Goal: Use online tool/utility: Utilize a website feature to perform a specific function

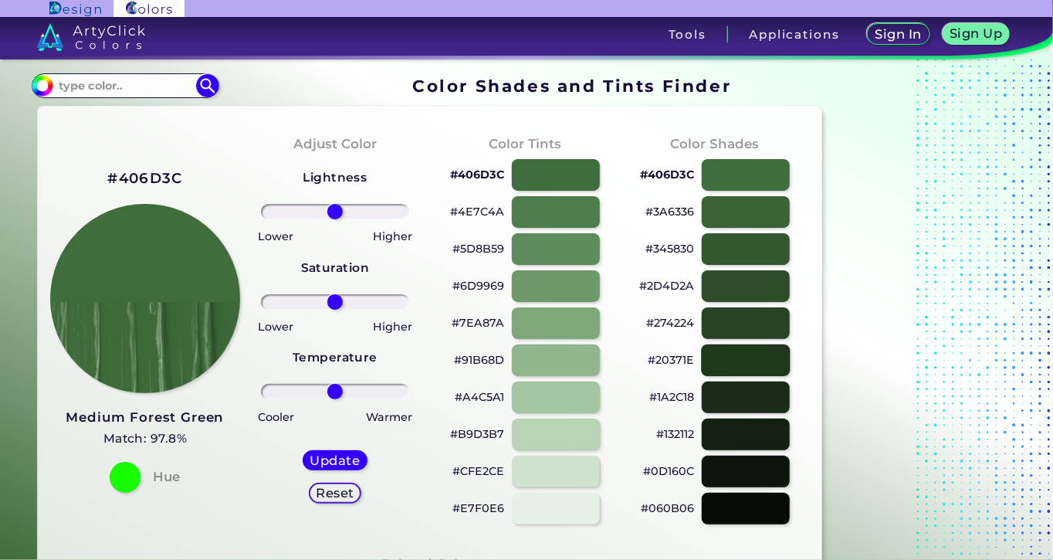
click at [757, 357] on div at bounding box center [745, 360] width 89 height 32
type input "#20371e"
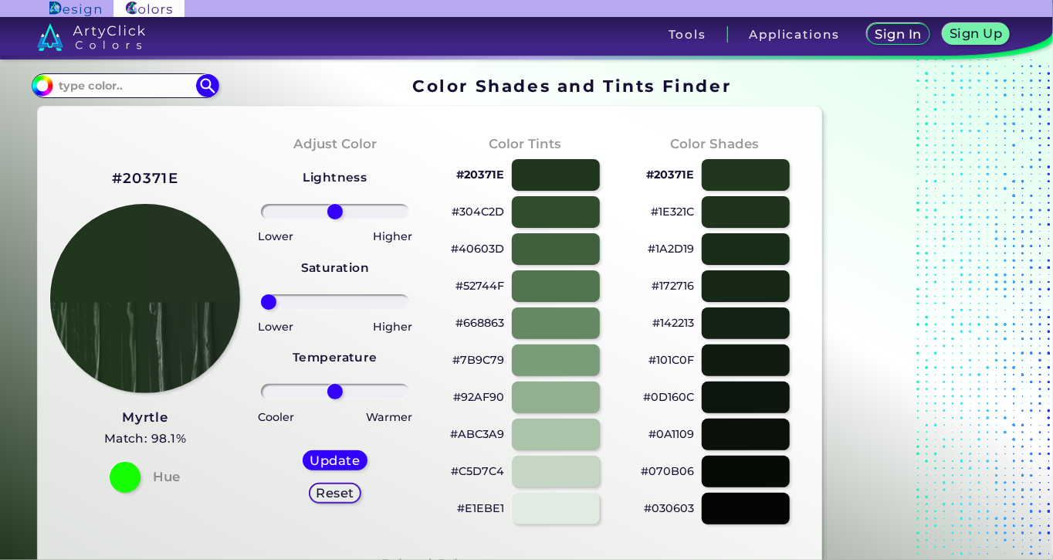
drag, startPoint x: 335, startPoint y: 298, endPoint x: 238, endPoint y: 261, distance: 104.1
click at [261, 294] on input "range" at bounding box center [335, 301] width 149 height 15
drag, startPoint x: 266, startPoint y: 305, endPoint x: 321, endPoint y: 319, distance: 56.5
type input "-21"
click at [321, 310] on input "range" at bounding box center [335, 301] width 149 height 15
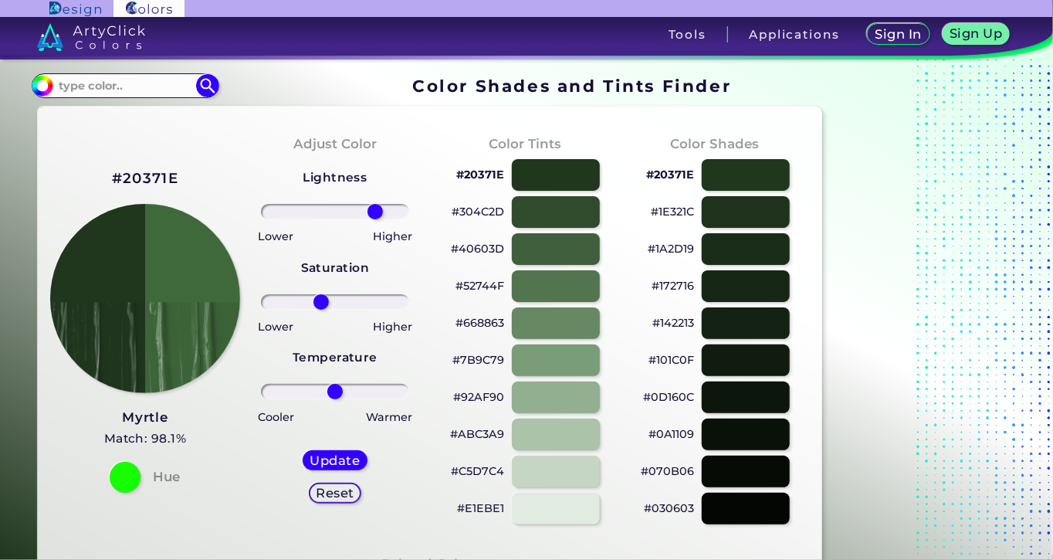
drag, startPoint x: 332, startPoint y: 212, endPoint x: 375, endPoint y: 228, distance: 45.9
type input "60"
click at [375, 219] on input "range" at bounding box center [335, 211] width 149 height 15
click at [320, 297] on div "Lightness Saturation Temperature Lower Higher Lower Higher Cooler Warmer Update…" at bounding box center [334, 341] width 165 height 371
drag, startPoint x: 318, startPoint y: 298, endPoint x: 221, endPoint y: 279, distance: 99.0
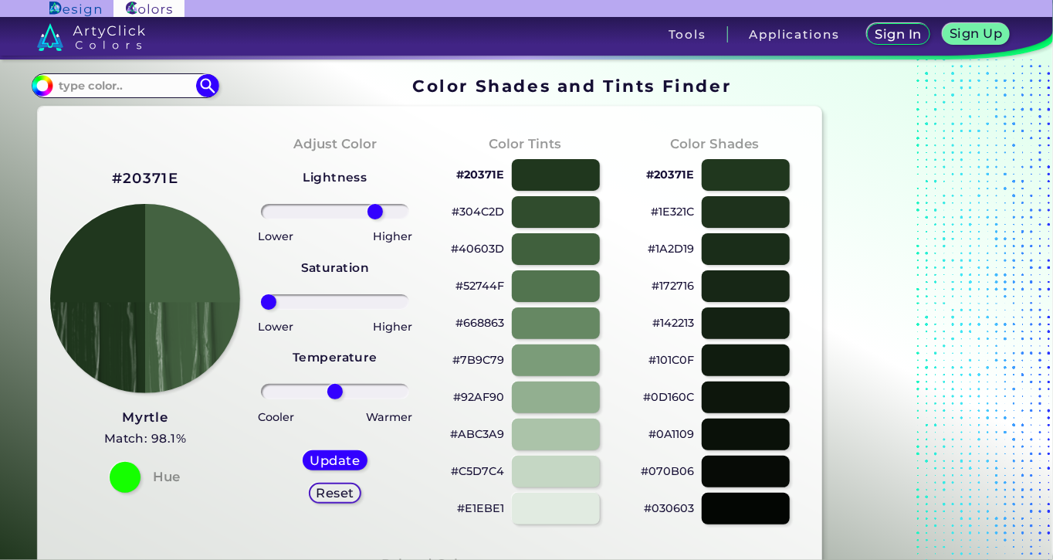
type input "-100"
click at [261, 294] on input "range" at bounding box center [335, 301] width 149 height 15
drag, startPoint x: 333, startPoint y: 391, endPoint x: 366, endPoint y: 396, distance: 32.7
type input "46"
click at [366, 396] on input "range" at bounding box center [335, 391] width 149 height 15
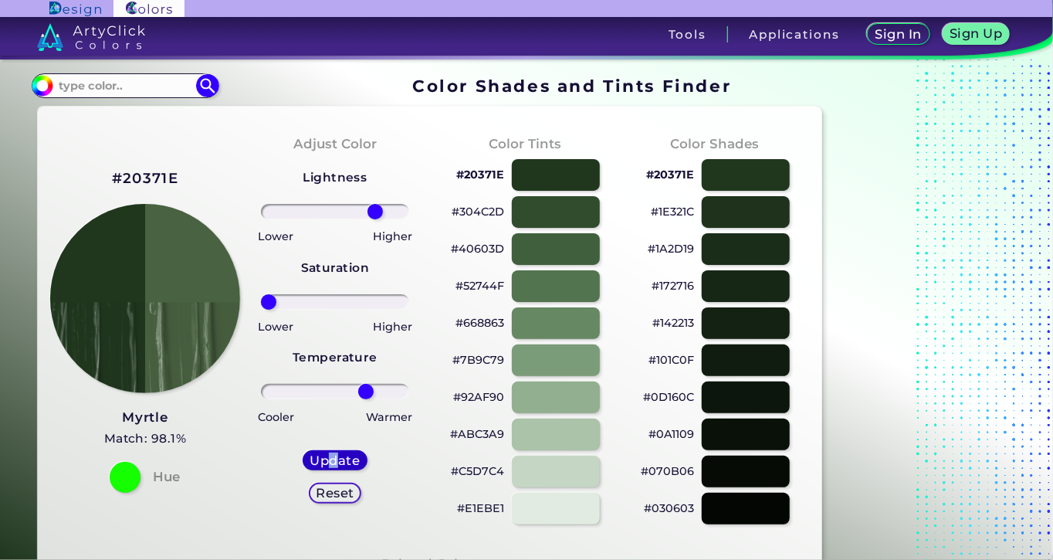
click at [333, 462] on h5 "Update" at bounding box center [336, 461] width 46 height 12
type input "#496241"
type input "0"
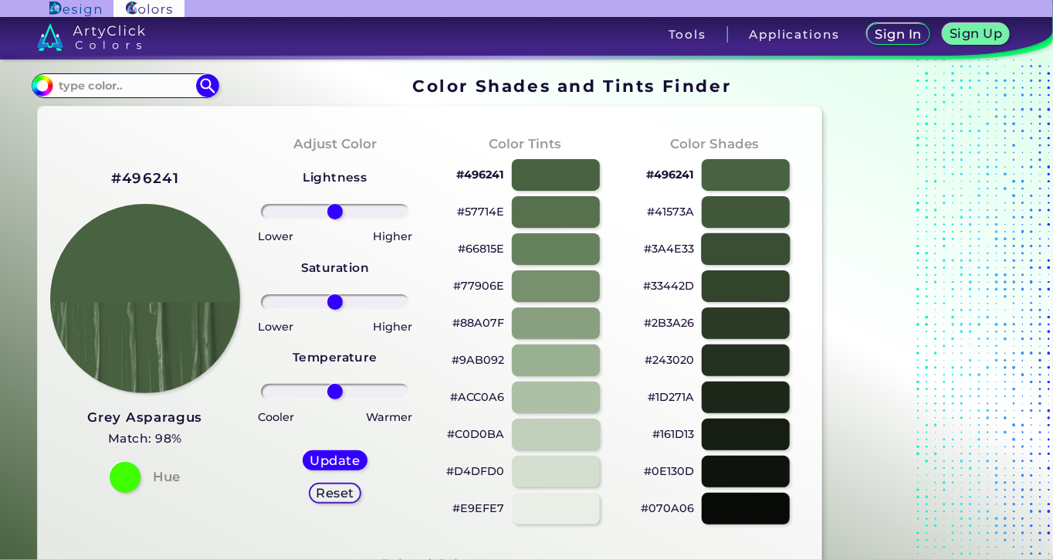
click at [729, 245] on div at bounding box center [745, 249] width 89 height 32
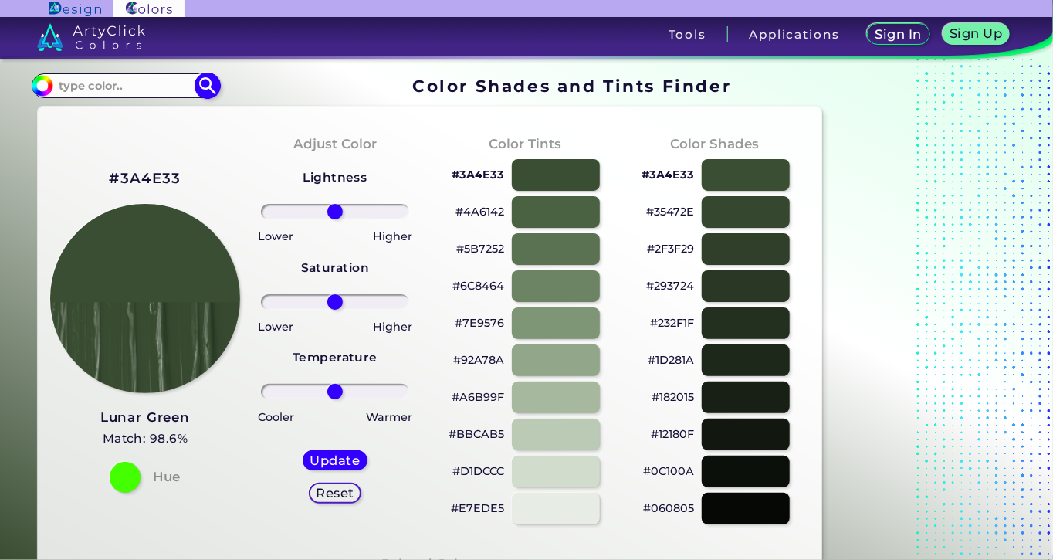
click at [150, 86] on input at bounding box center [125, 85] width 144 height 21
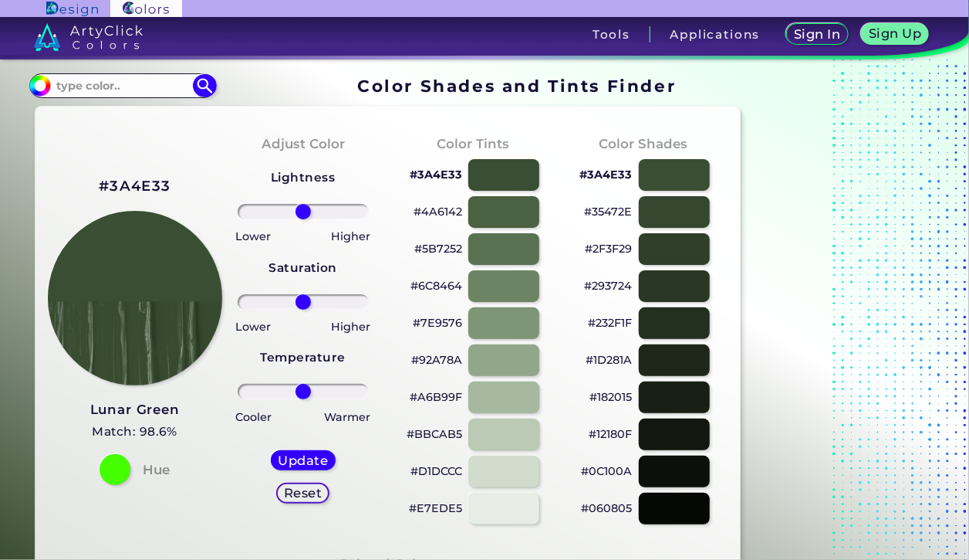
click at [250, 120] on div "Adjust Color Lightness Saturation Temperature Lower Higher Lower Higher Cooler …" at bounding box center [303, 329] width 171 height 420
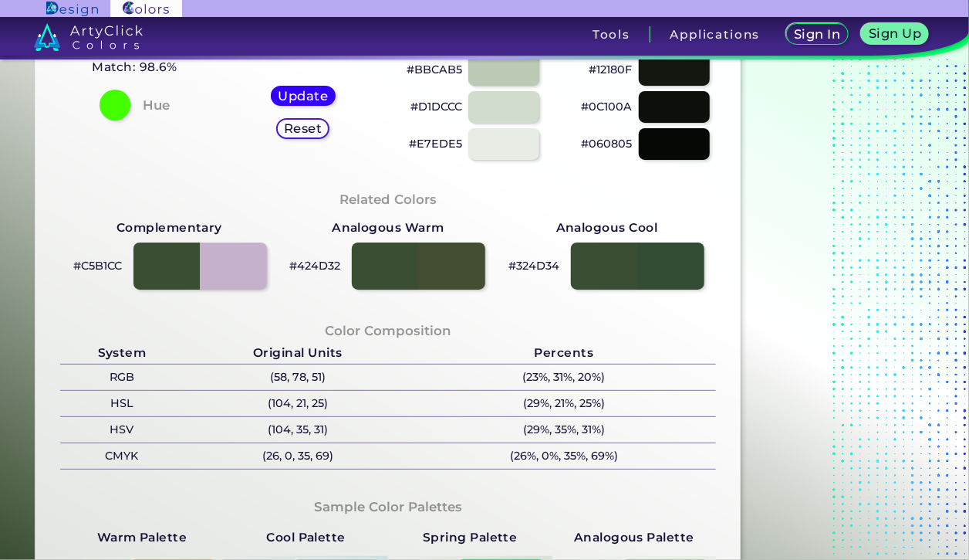
scroll to position [333, 0]
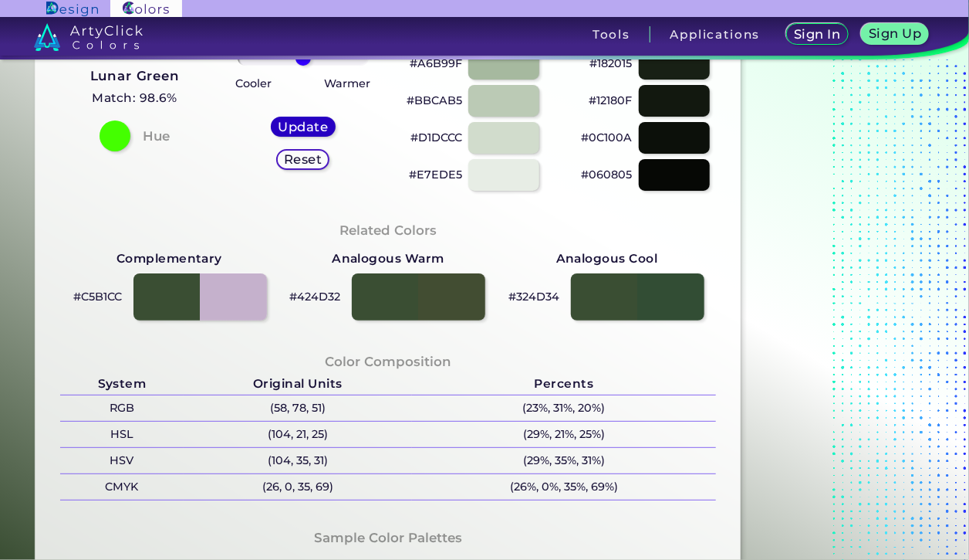
click at [299, 124] on h5 "Update" at bounding box center [303, 127] width 46 height 12
type input "#3a4d32"
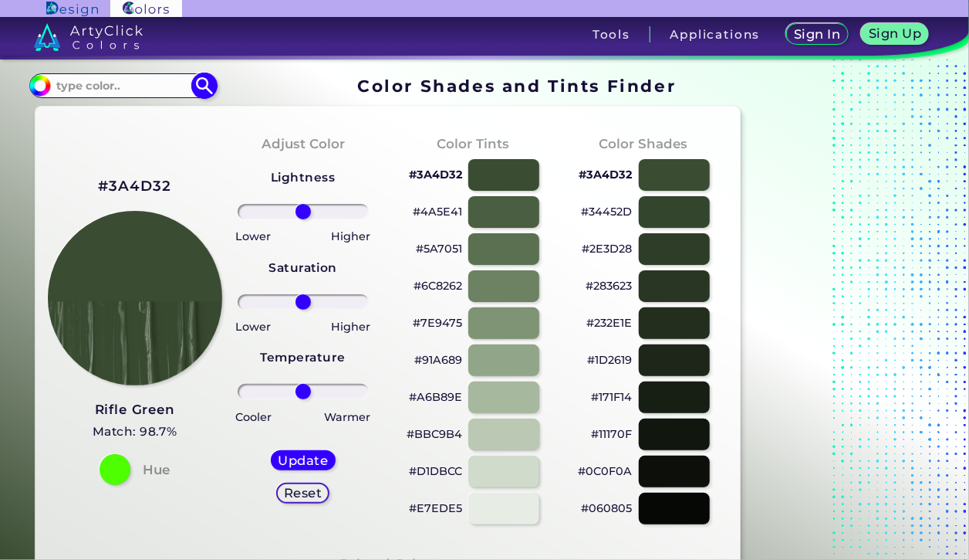
click at [54, 85] on input at bounding box center [123, 85] width 144 height 21
type input "Lunar"
click at [100, 114] on p "Lunar Green ◉" at bounding box center [97, 113] width 87 height 29
type input "#3c493a"
type input "#3C493A"
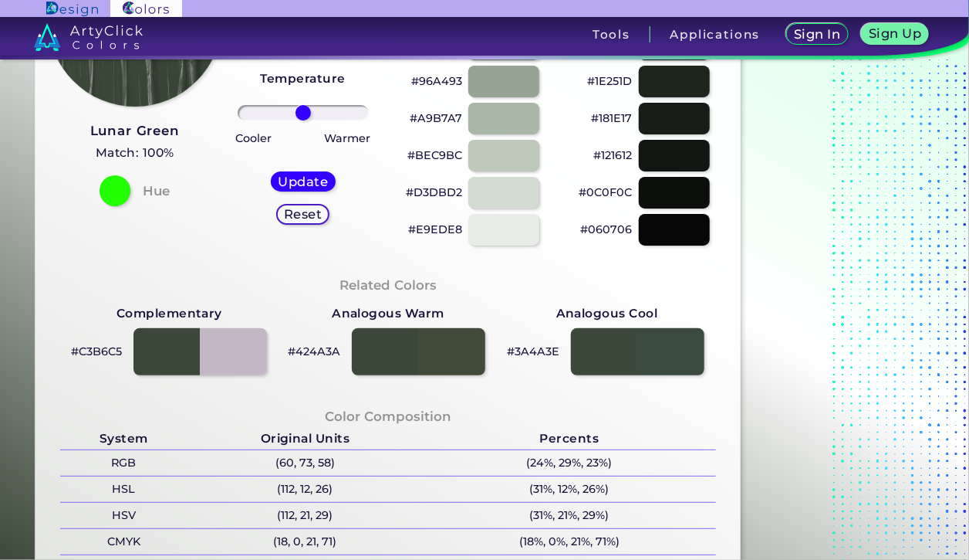
scroll to position [333, 0]
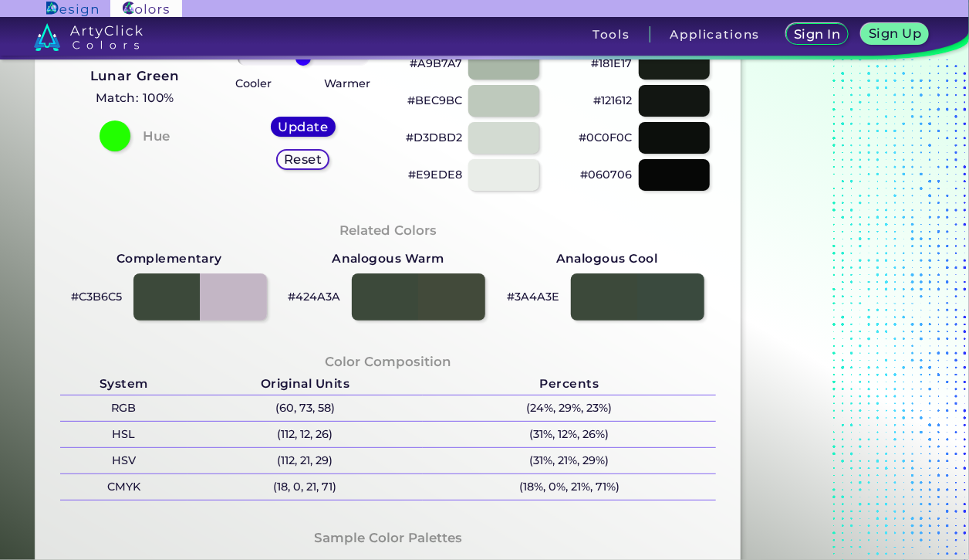
click at [290, 126] on h5 "Update" at bounding box center [303, 127] width 46 height 12
click at [287, 127] on h5 "Update" at bounding box center [303, 127] width 46 height 12
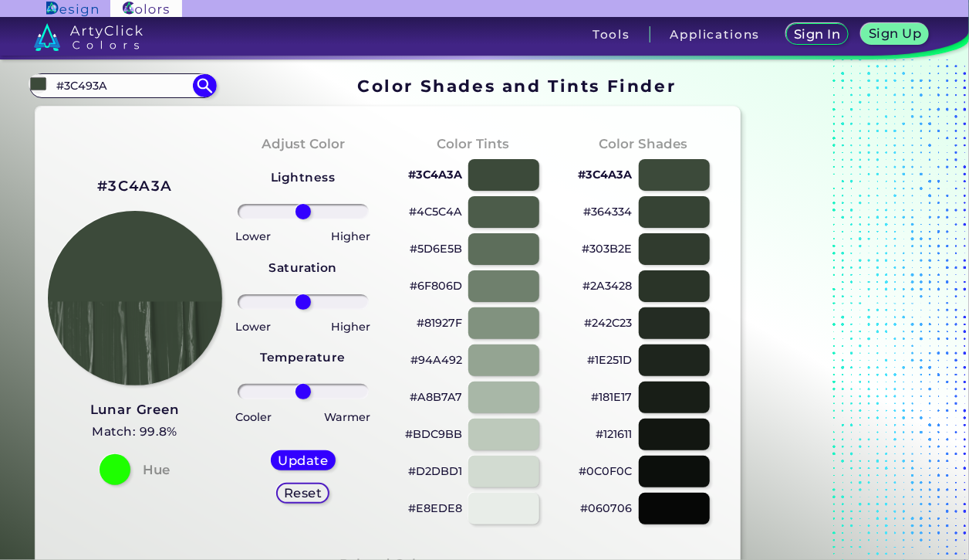
click at [128, 167] on div "#3C4A3A Lunar Green Match: 99.8% Hue" at bounding box center [133, 329] width 171 height 420
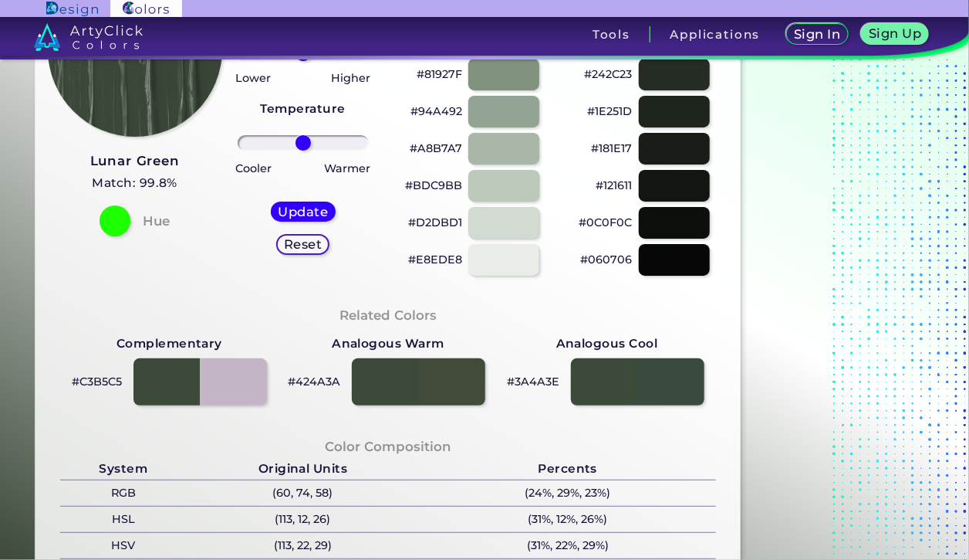
scroll to position [250, 0]
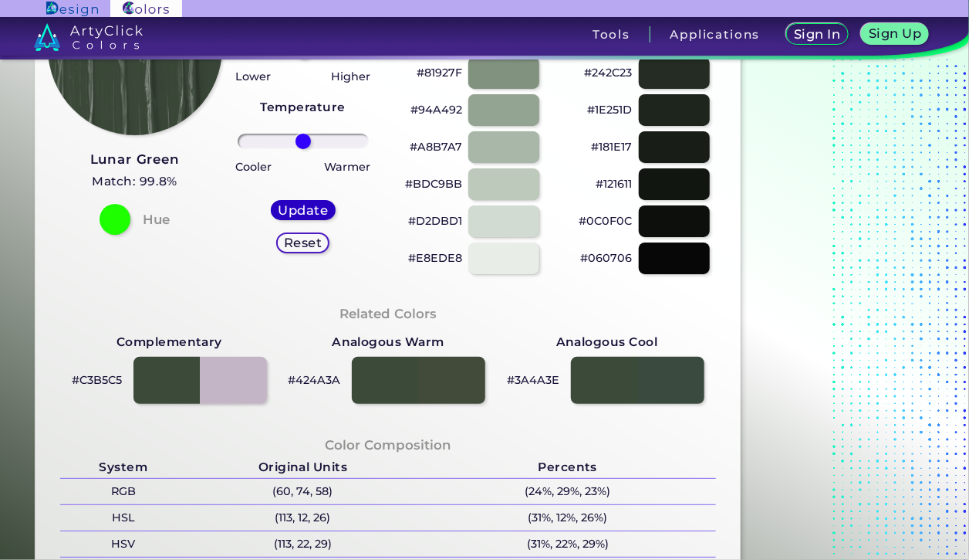
click at [276, 207] on div "Update" at bounding box center [303, 210] width 59 height 19
click at [276, 208] on div "Update" at bounding box center [303, 210] width 59 height 19
click at [293, 205] on h5 "Update" at bounding box center [303, 211] width 46 height 12
type input "#3c4a3a"
